Goal: Task Accomplishment & Management: Complete application form

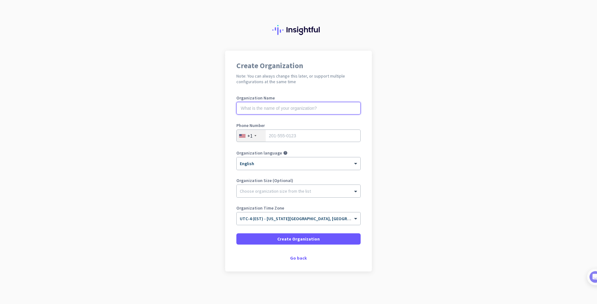
click at [263, 108] on input "text" at bounding box center [299, 108] width 124 height 12
type input "Clean Harbors"
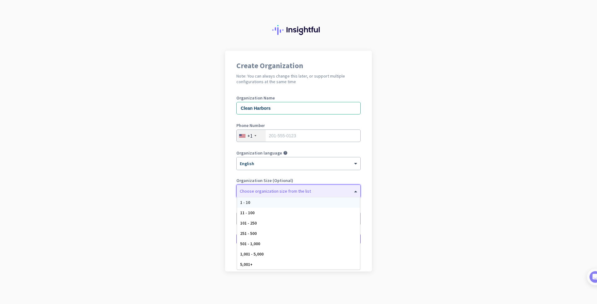
click at [282, 195] on div "Choose organization size from the list" at bounding box center [299, 191] width 124 height 12
click at [198, 237] on app-onboarding-organization "Create Organization Note: You can always change this later, or support multiple…" at bounding box center [298, 177] width 597 height 252
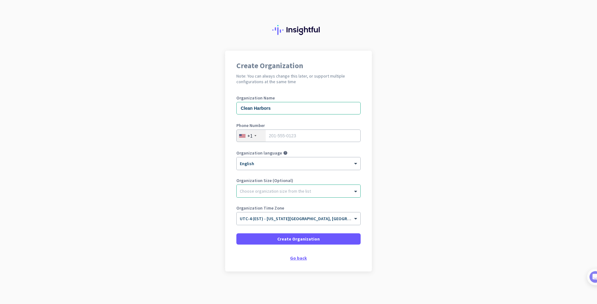
click at [300, 258] on div "Go back" at bounding box center [299, 258] width 124 height 4
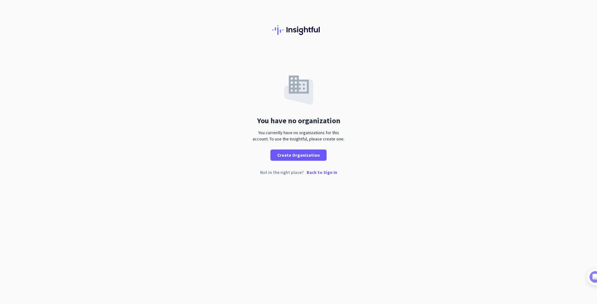
click at [319, 172] on p "Back to Sign In" at bounding box center [322, 172] width 31 height 4
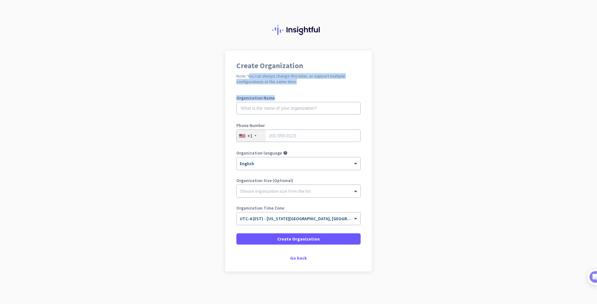
drag, startPoint x: 247, startPoint y: 75, endPoint x: 317, endPoint y: 86, distance: 70.8
click at [317, 86] on div "Create Organization Note: You can always change this later, or support multiple…" at bounding box center [298, 161] width 147 height 221
drag, startPoint x: 317, startPoint y: 86, endPoint x: 289, endPoint y: 84, distance: 27.6
click at [289, 84] on h2 "Note: You can always change this later, or support multiple configurations at t…" at bounding box center [299, 78] width 124 height 11
click at [348, 196] on div "Choose organization size from the list" at bounding box center [299, 191] width 124 height 12
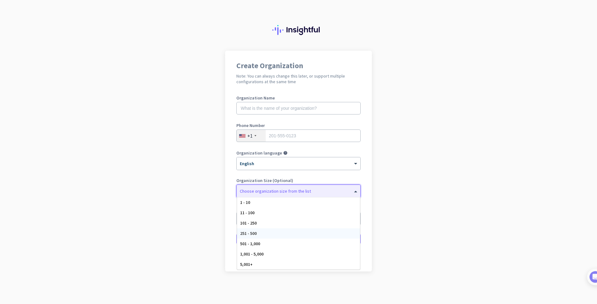
click at [211, 211] on app-onboarding-organization "Create Organization Note: You can always change this later, or support multiple…" at bounding box center [298, 177] width 597 height 252
